Goal: Ask a question: Seek information or help from site administrators or community

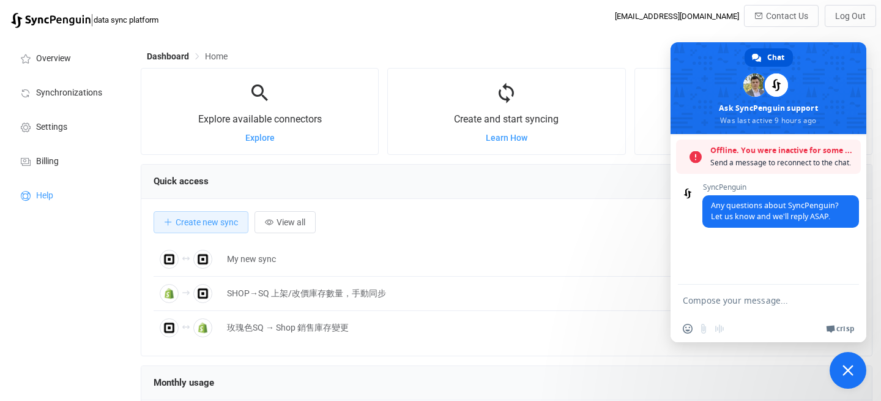
scroll to position [237, 732]
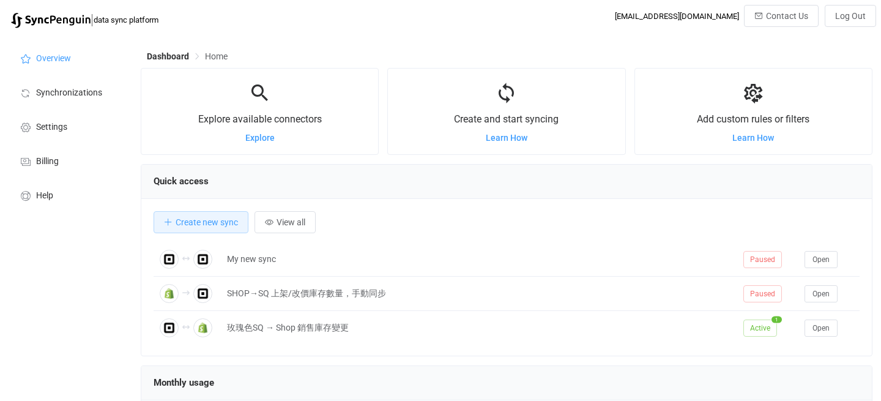
scroll to position [237, 732]
click at [842, 373] on span "Open chat" at bounding box center [848, 371] width 20 height 17
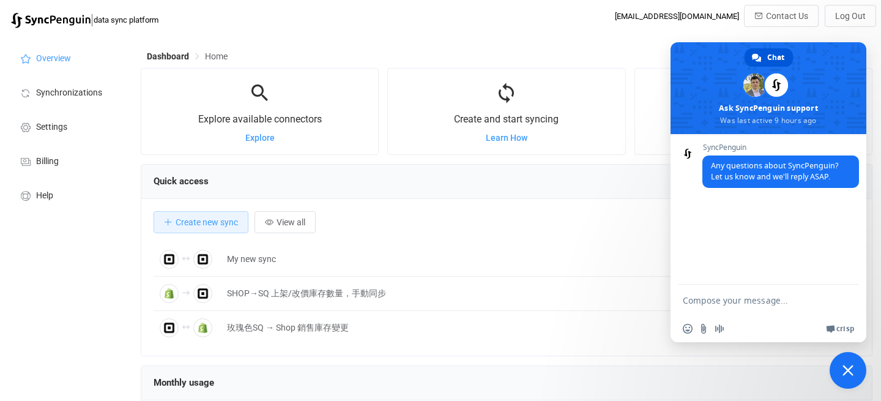
click at [851, 375] on span "Close chat" at bounding box center [848, 370] width 11 height 11
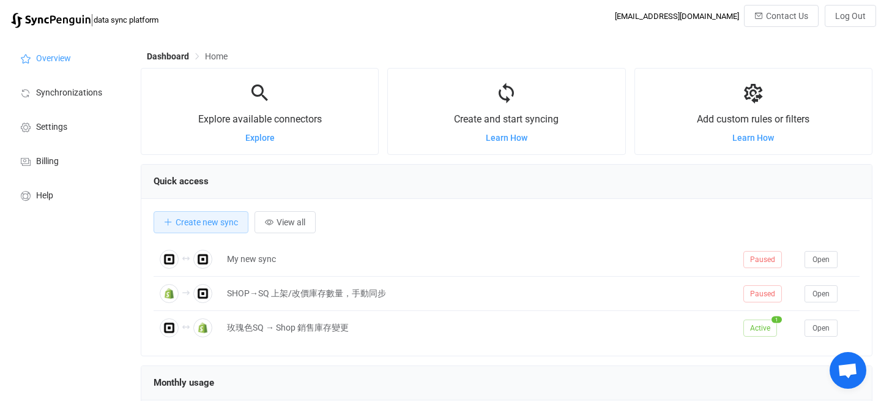
click at [851, 375] on span "Open chat" at bounding box center [848, 371] width 20 height 17
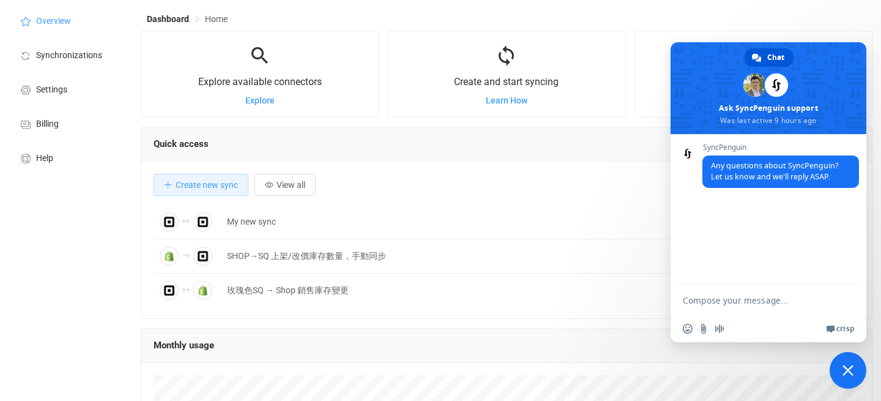
scroll to position [38, 0]
click at [684, 153] on span at bounding box center [688, 154] width 20 height 20
click at [764, 61] on link "Chat" at bounding box center [769, 57] width 48 height 18
click at [780, 86] on span at bounding box center [776, 84] width 23 height 23
click at [747, 89] on span at bounding box center [755, 84] width 23 height 23
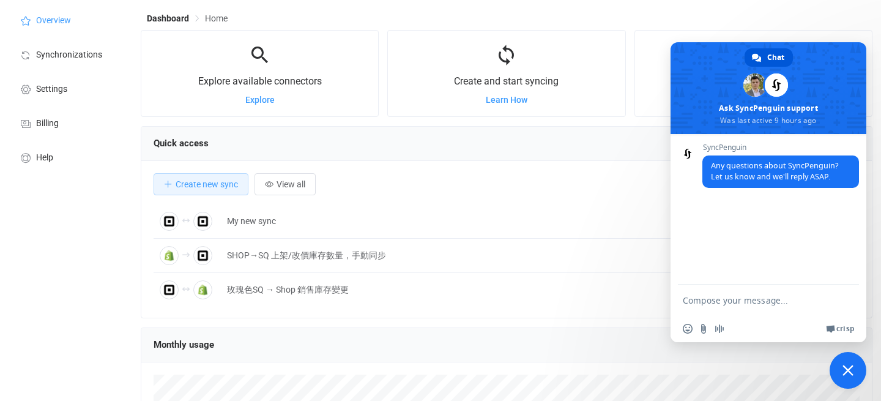
click at [752, 123] on span at bounding box center [769, 88] width 196 height 92
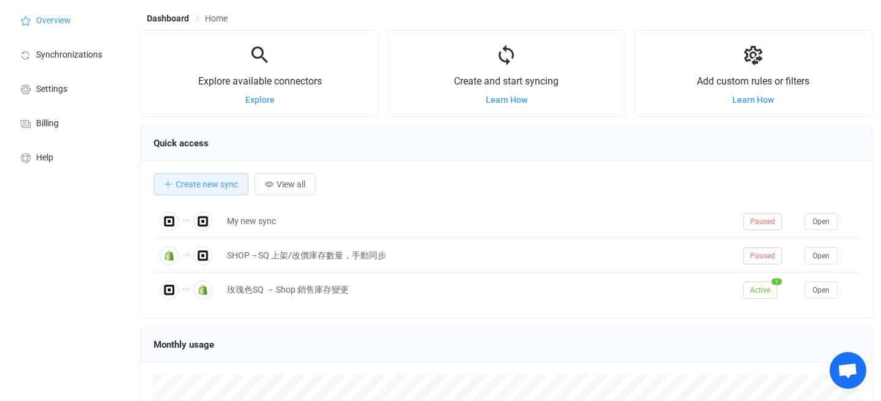
click at [840, 376] on span "Open chat" at bounding box center [848, 371] width 20 height 17
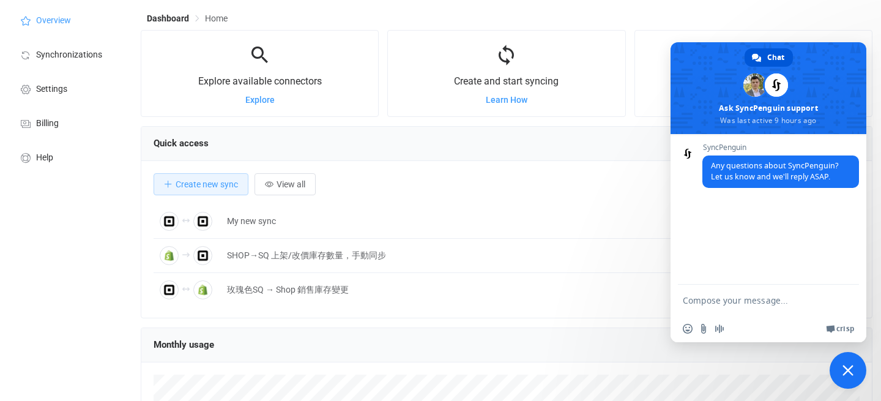
click at [780, 175] on span "Any questions about SyncPenguin? Let us know and we'll reply ASAP." at bounding box center [774, 170] width 127 height 21
click at [720, 145] on span "SyncPenguin" at bounding box center [781, 147] width 157 height 9
click at [684, 155] on span at bounding box center [688, 154] width 20 height 20
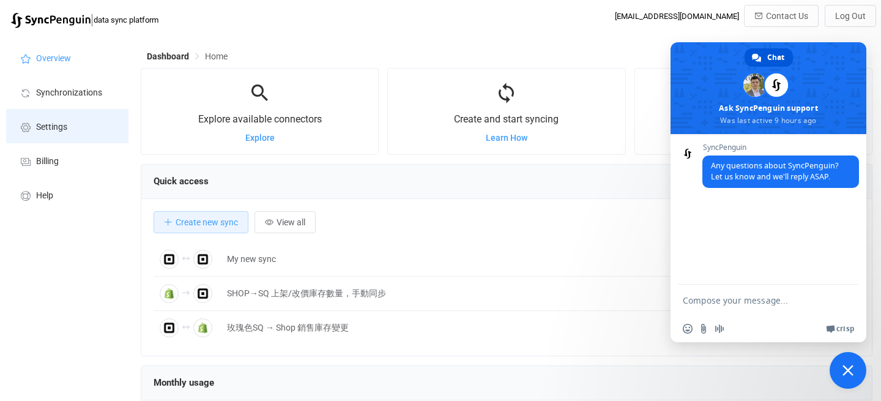
click at [56, 132] on span "Settings" at bounding box center [51, 127] width 31 height 10
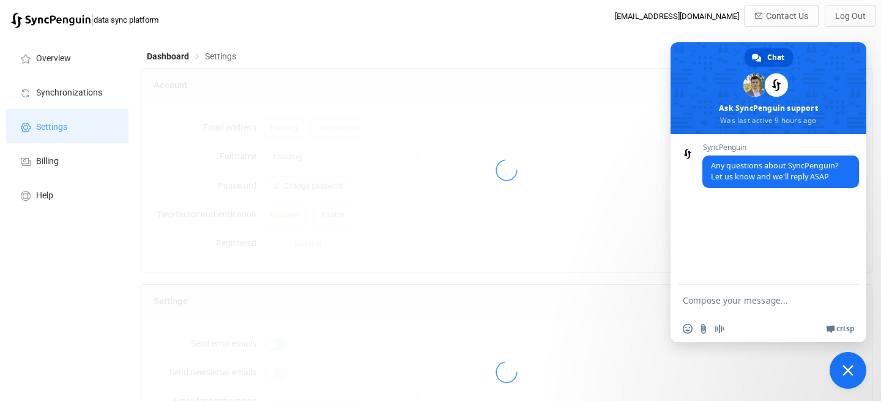
type input "玫瑰色二手書店"
type input "14 days"
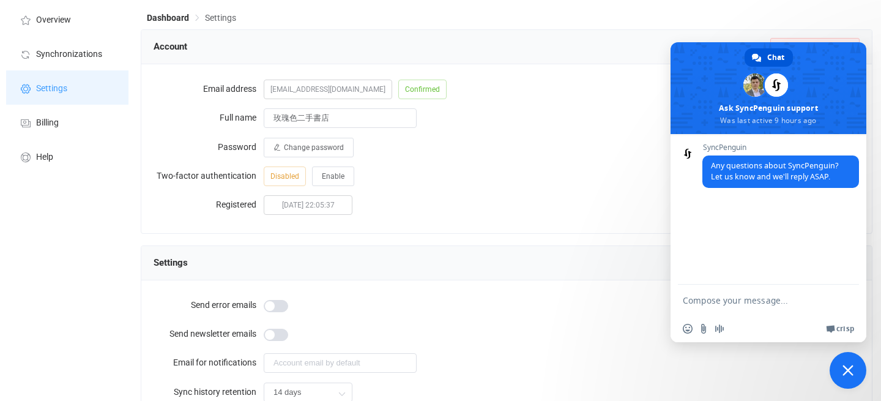
scroll to position [32, 0]
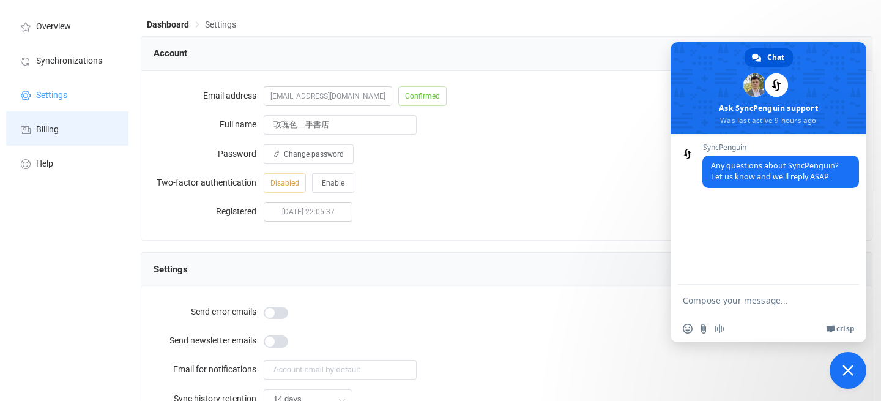
click at [68, 135] on li "Billing" at bounding box center [67, 128] width 122 height 34
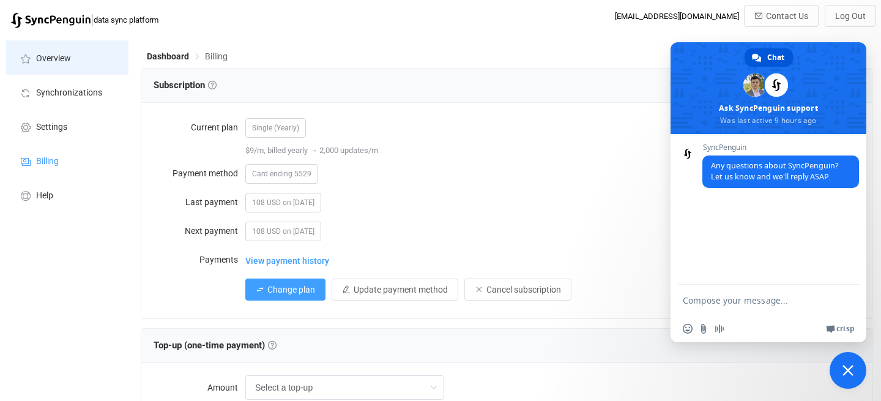
click at [67, 58] on span "Overview" at bounding box center [53, 59] width 35 height 10
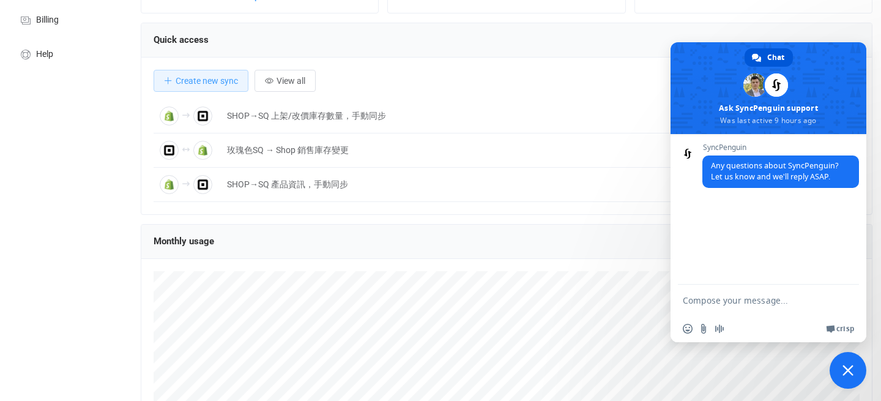
scroll to position [273, 0]
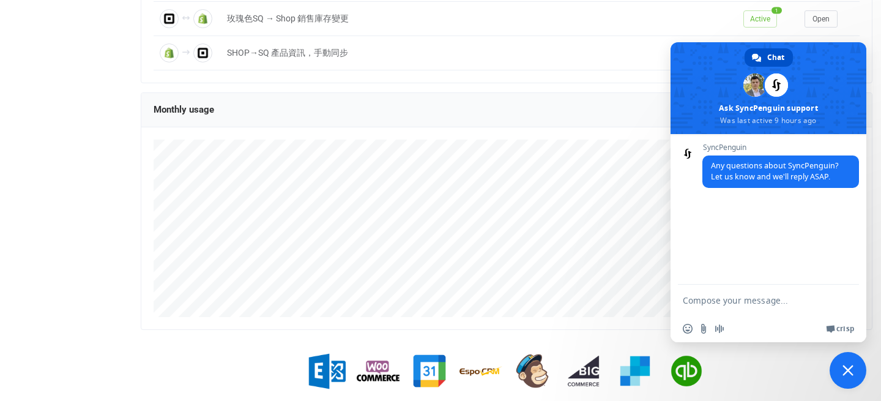
click at [769, 59] on span "Chat" at bounding box center [776, 57] width 17 height 18
click at [837, 329] on span "Crisp" at bounding box center [846, 329] width 18 height 10
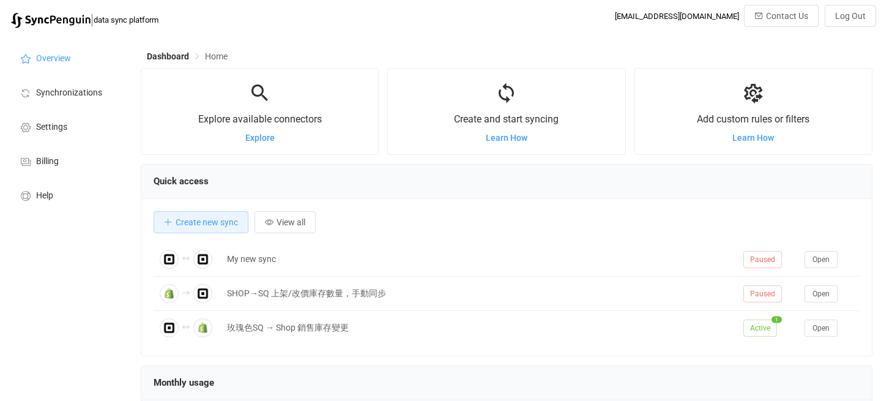
scroll to position [237, 732]
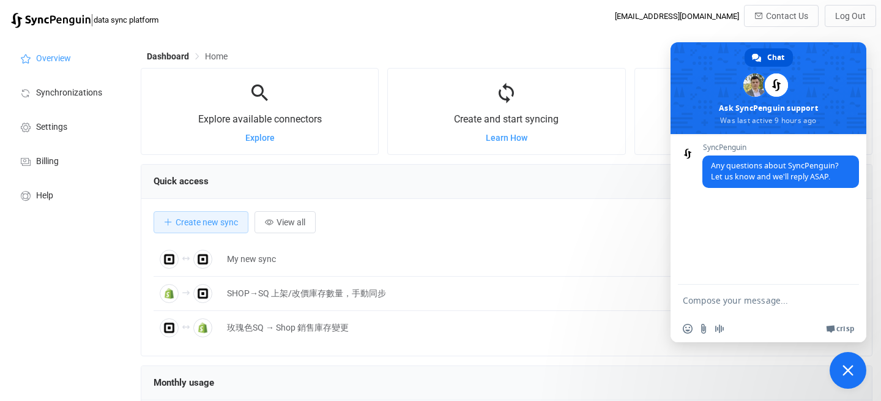
click at [728, 299] on textarea "Compose your message..." at bounding box center [756, 300] width 147 height 31
type textarea "Hello! I'd like to know if you got my message on 8/19?"
